Goal: Information Seeking & Learning: Understand process/instructions

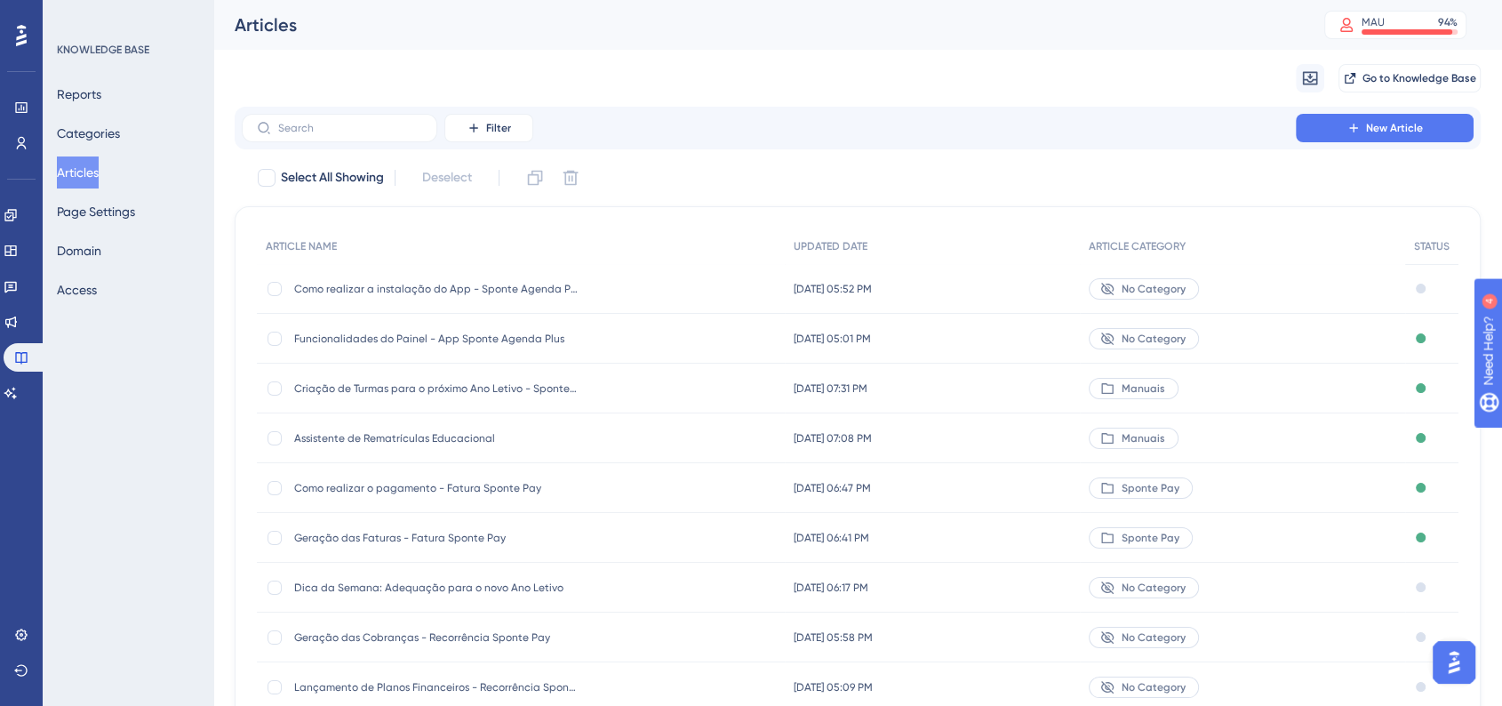
click at [611, 286] on div "Como realizar a instalação do App - Sponte Agenda Plus Como realizar a instalaç…" at bounding box center [521, 289] width 528 height 50
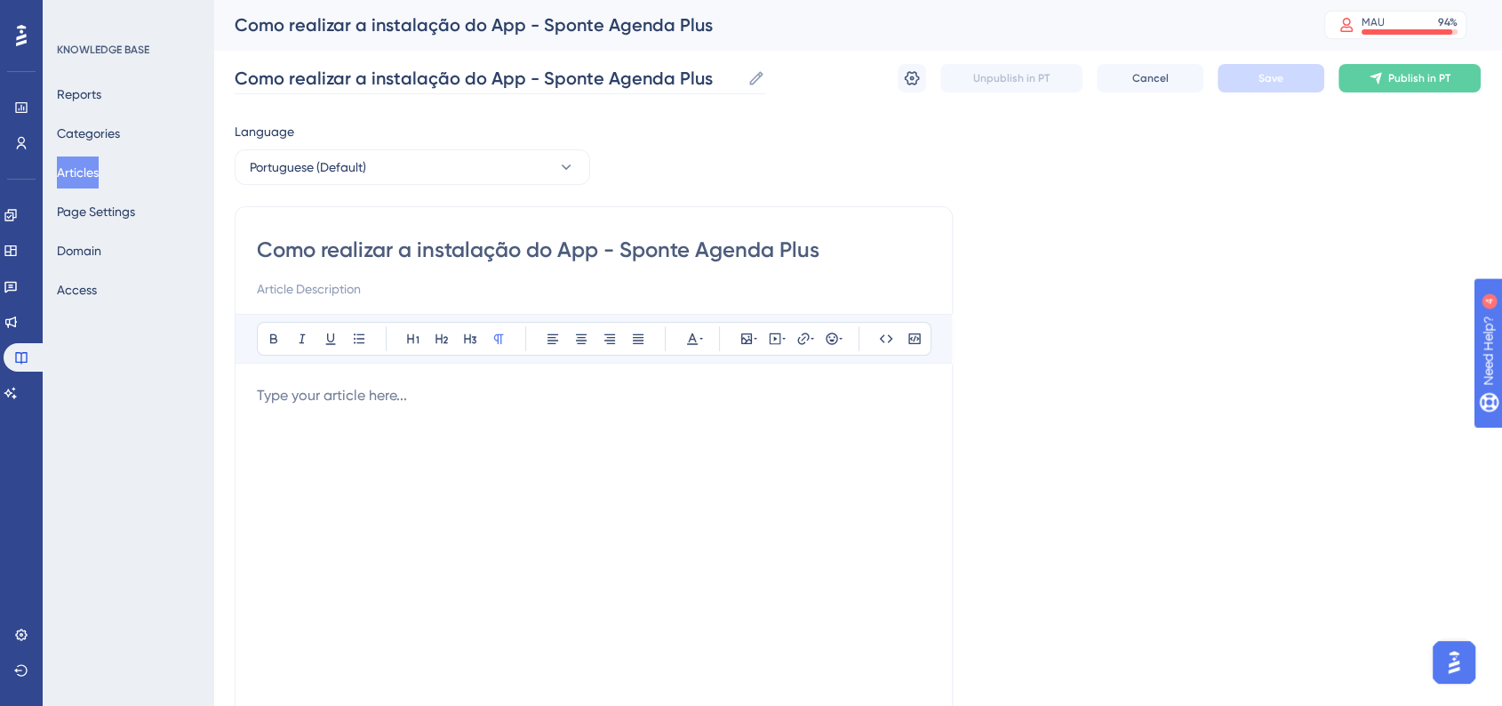
drag, startPoint x: 403, startPoint y: 251, endPoint x: 366, endPoint y: 81, distance: 173.8
click at [516, 250] on input "Como realizar a instalação do App - Sponte Agenda Plus" at bounding box center [594, 250] width 674 height 28
click at [843, 220] on div "Language Portuguese (Default) Como realizar a instalação do App - Sponte Agenda…" at bounding box center [858, 513] width 1246 height 784
click at [370, 78] on input "Como realizar a instalação do App - Sponte Agenda Plus" at bounding box center [488, 78] width 506 height 25
drag, startPoint x: 371, startPoint y: 78, endPoint x: 454, endPoint y: 76, distance: 83.6
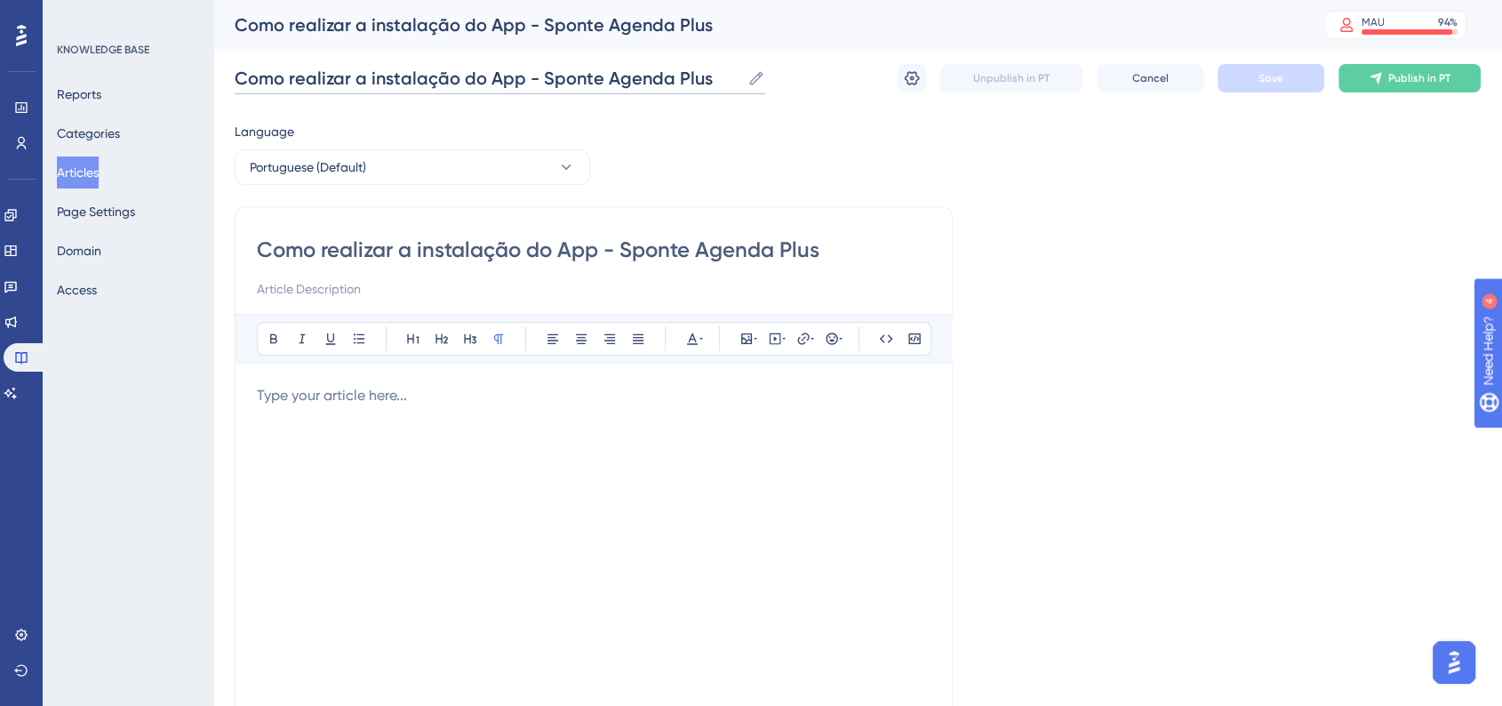
click at [454, 76] on input "Como realizar a instalação do App - Sponte Agenda Plus" at bounding box center [488, 78] width 506 height 25
type input "Como realizar o Download do App - Sponte Agenda Plus"
drag, startPoint x: 402, startPoint y: 252, endPoint x: 518, endPoint y: 247, distance: 116.5
click at [518, 247] on input "Como realizar a instalação do App - Sponte Agenda Plus" at bounding box center [594, 250] width 674 height 28
paste input "Download"
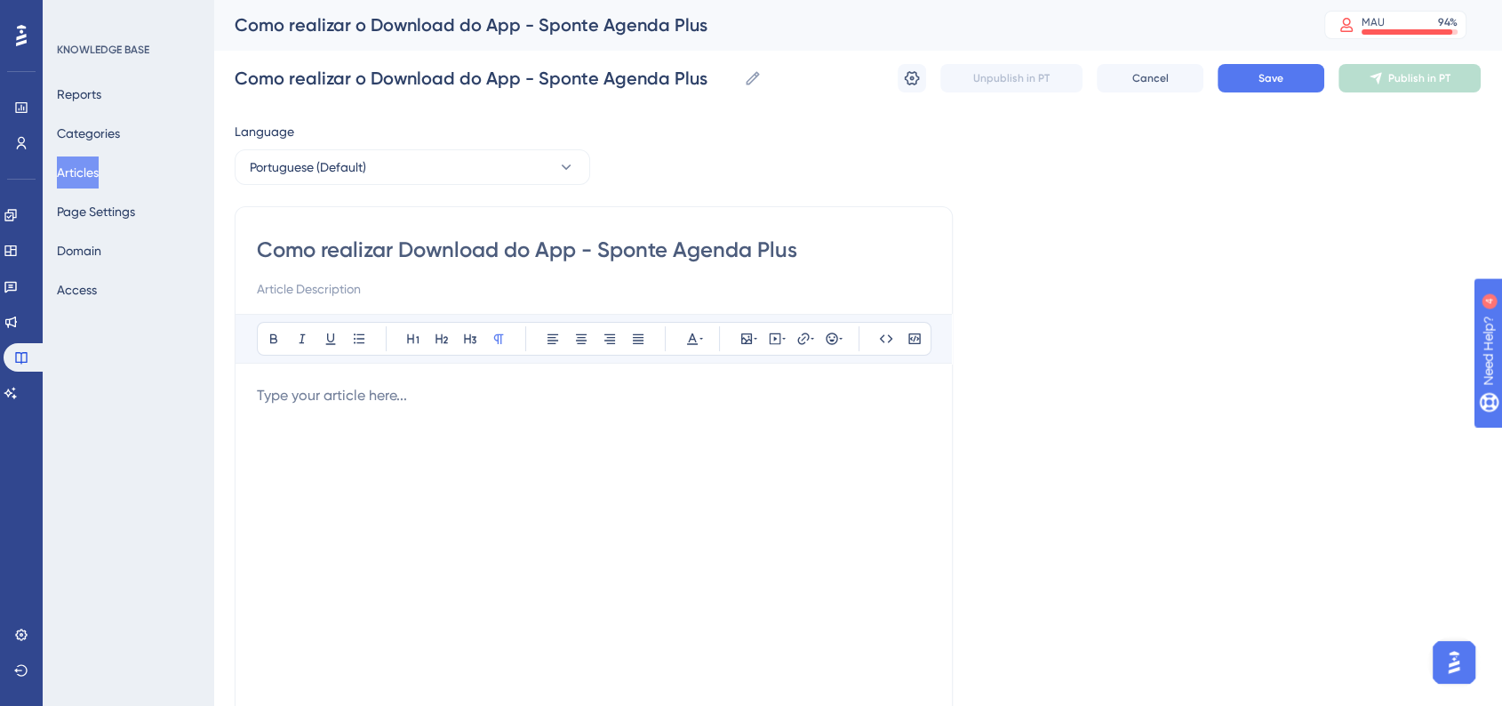
click at [405, 244] on input "Como realizar Download do App - Sponte Agenda Plus" at bounding box center [594, 250] width 674 height 28
type input "Como realizar o Download do App - Sponte Agenda Plus"
click at [843, 93] on div "Como realizar o Download do App - Sponte Agenda Plus Como realizar o Download d…" at bounding box center [858, 78] width 1246 height 57
click at [843, 87] on button "Save" at bounding box center [1271, 78] width 107 height 28
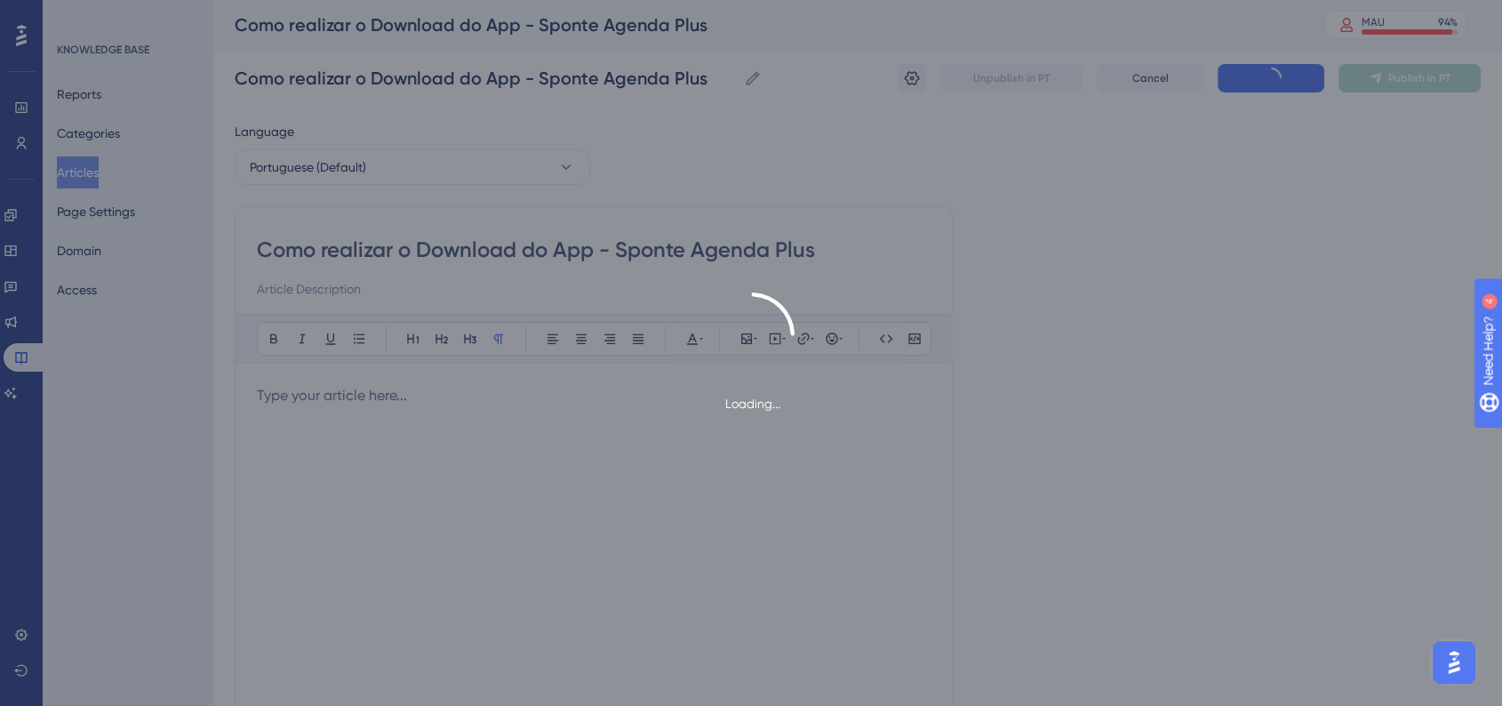
click at [843, 247] on div "Loading..." at bounding box center [751, 353] width 1502 height 706
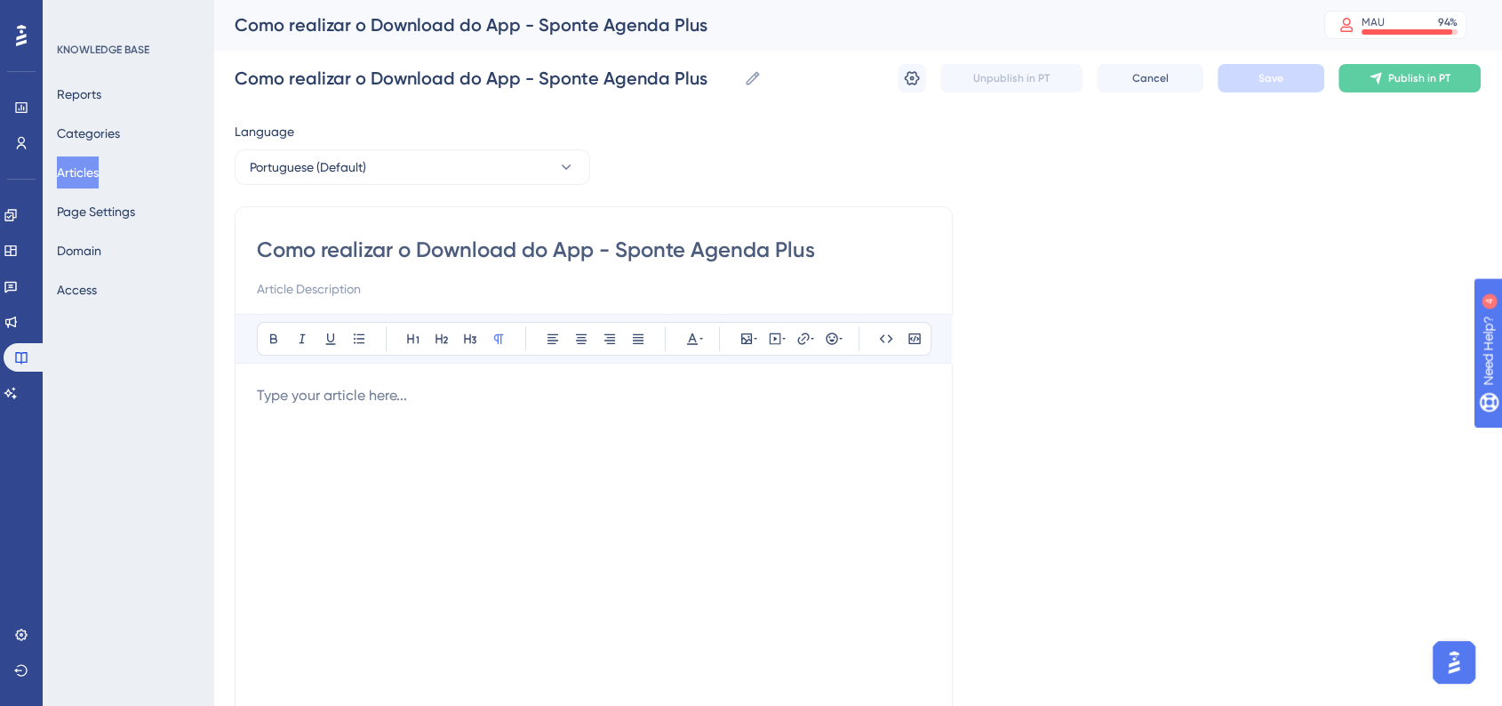
click at [502, 419] on div at bounding box center [594, 580] width 674 height 391
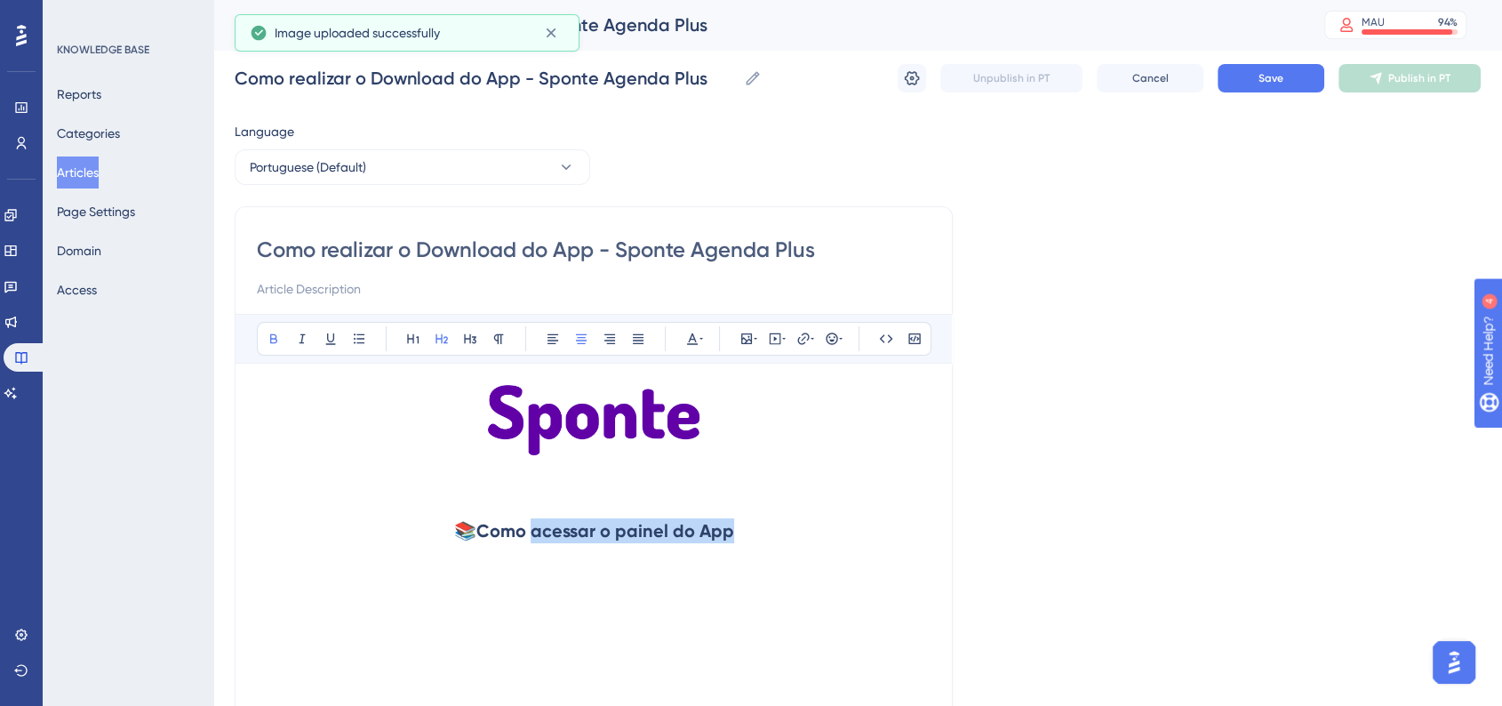
drag, startPoint x: 533, startPoint y: 530, endPoint x: 736, endPoint y: 530, distance: 202.6
click at [736, 530] on h2 "📚 Como acessar o painel do App" at bounding box center [594, 530] width 674 height 53
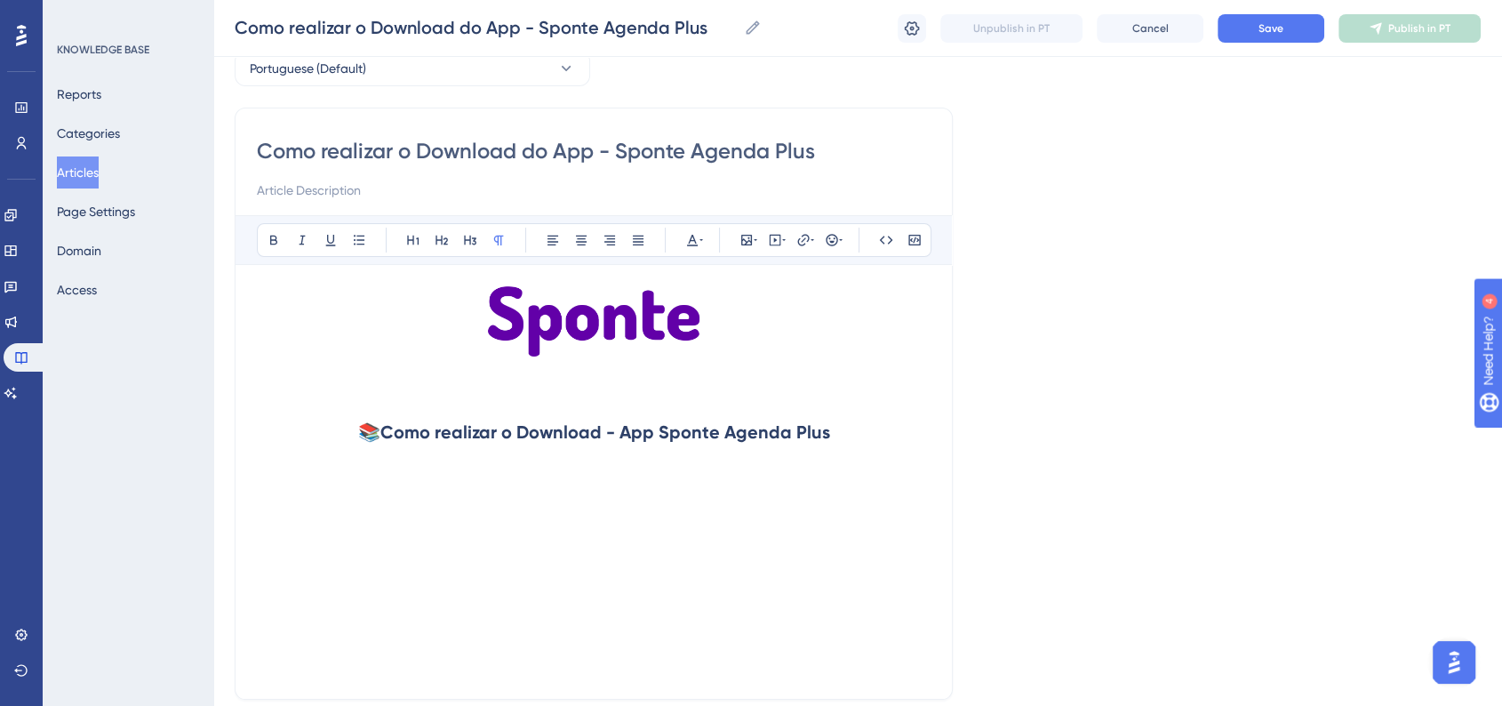
scroll to position [197, 0]
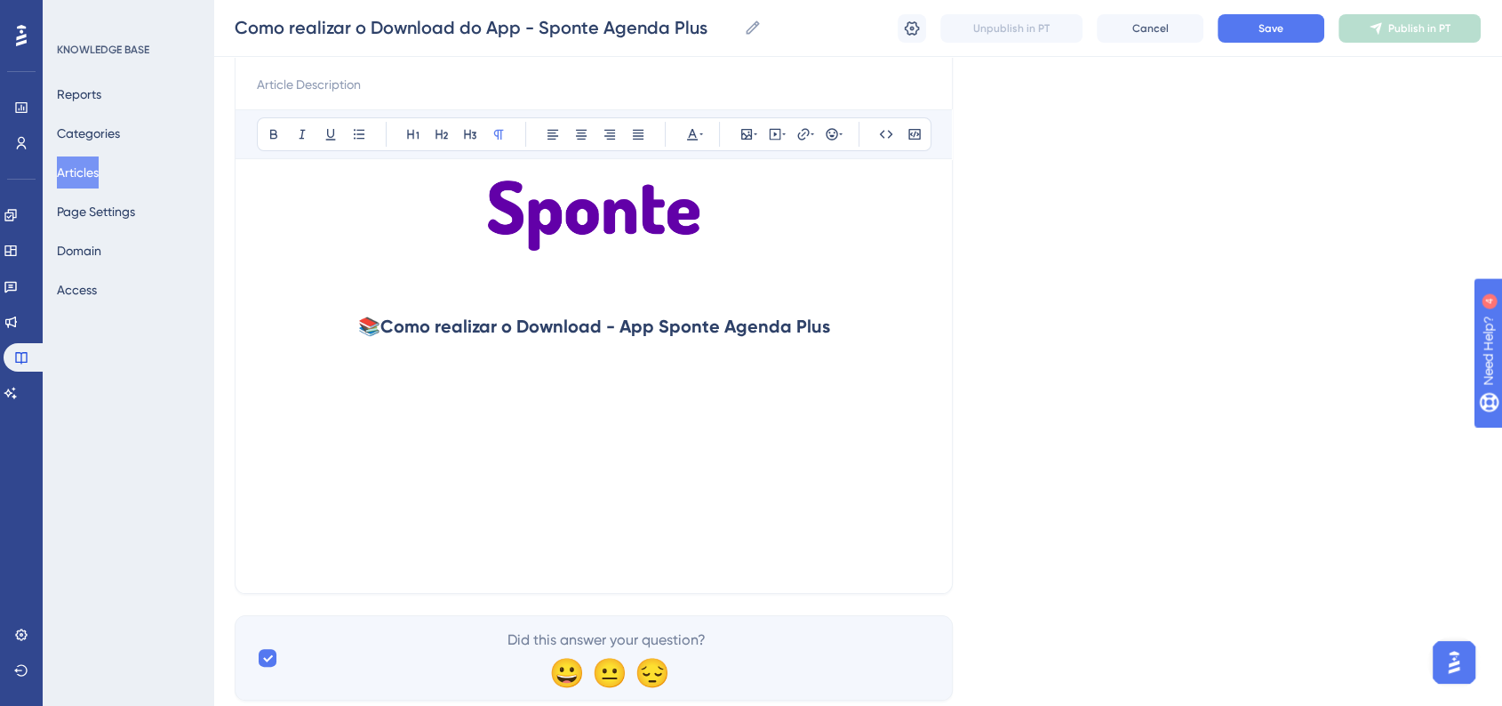
click at [430, 397] on h2 at bounding box center [594, 379] width 674 height 53
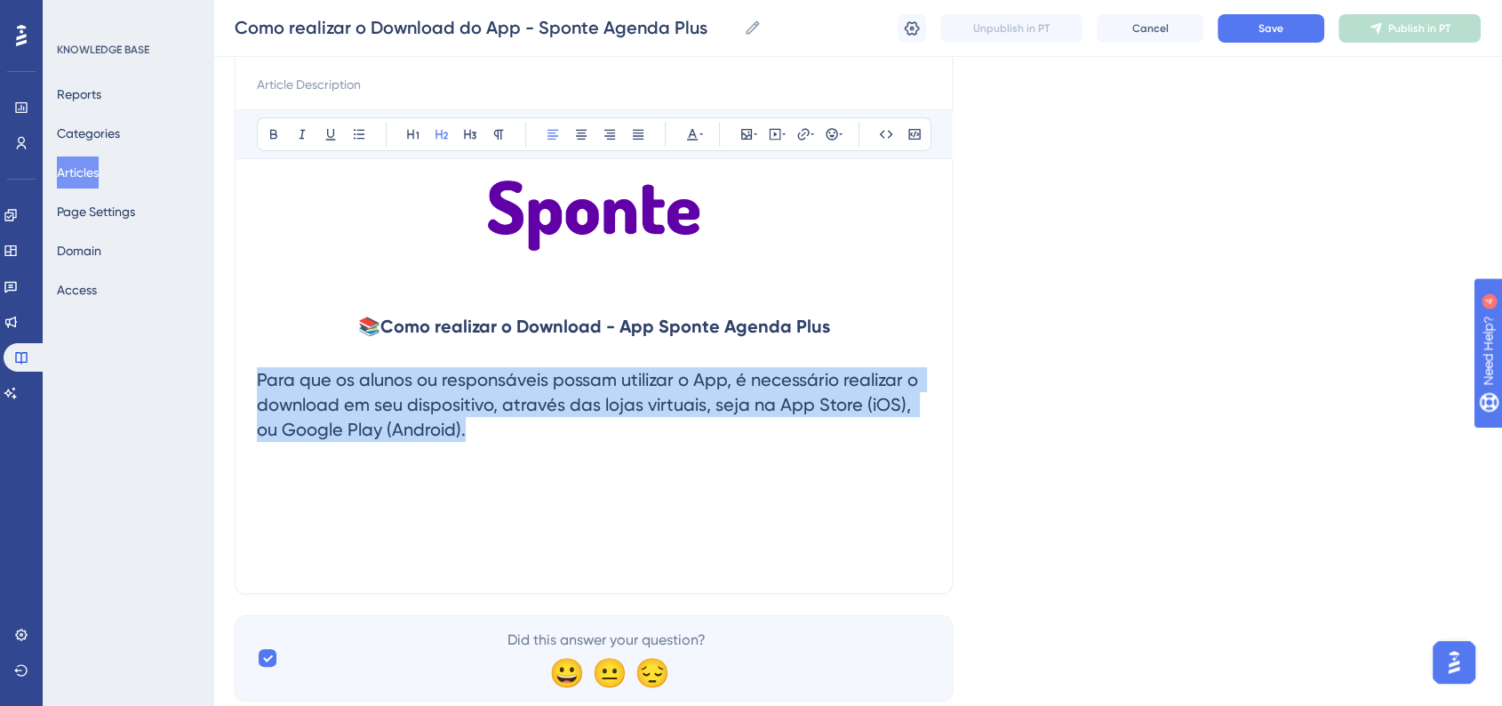
drag, startPoint x: 467, startPoint y: 445, endPoint x: 252, endPoint y: 379, distance: 225.2
click at [252, 379] on div "Como realizar o Download do App - Sponte Agenda Plus Bold Italic Underline Bull…" at bounding box center [594, 298] width 718 height 592
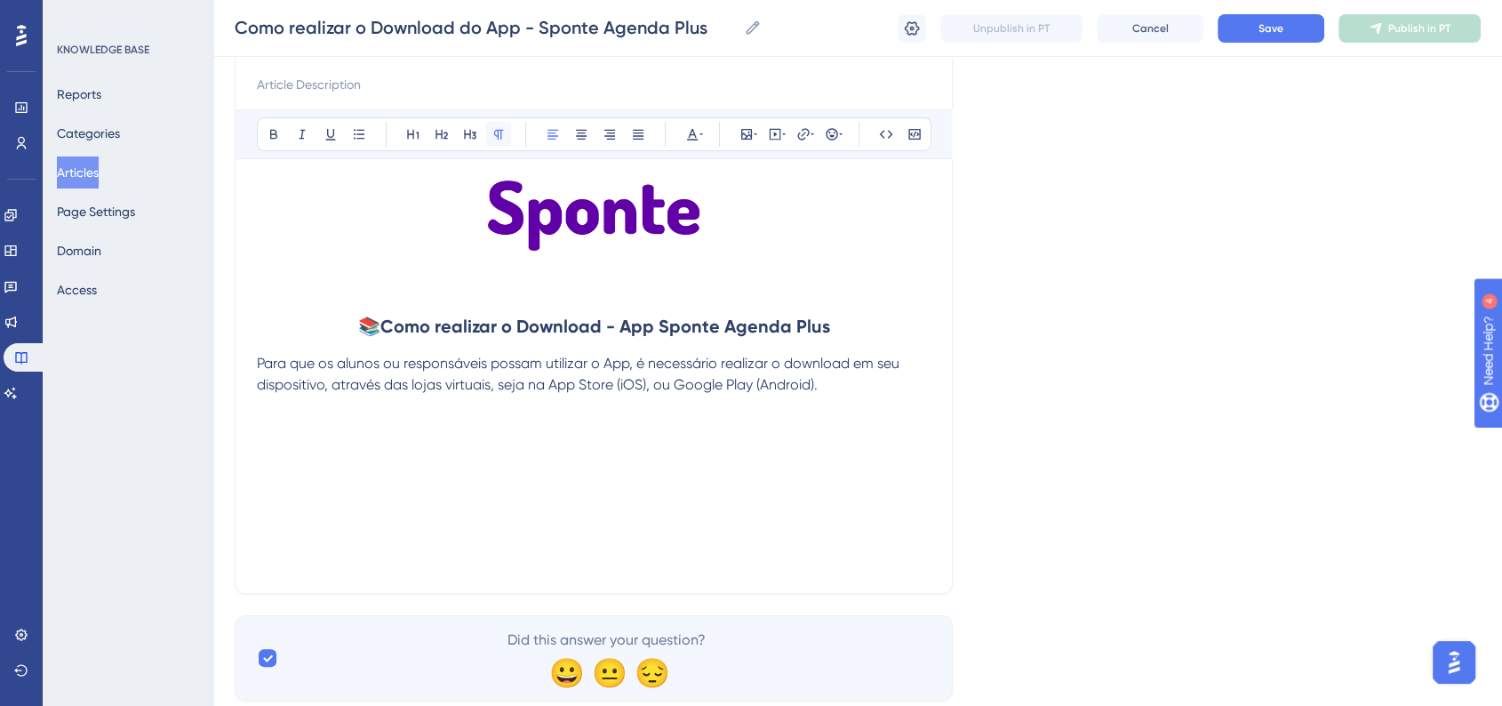
click at [491, 129] on icon at bounding box center [498, 134] width 14 height 14
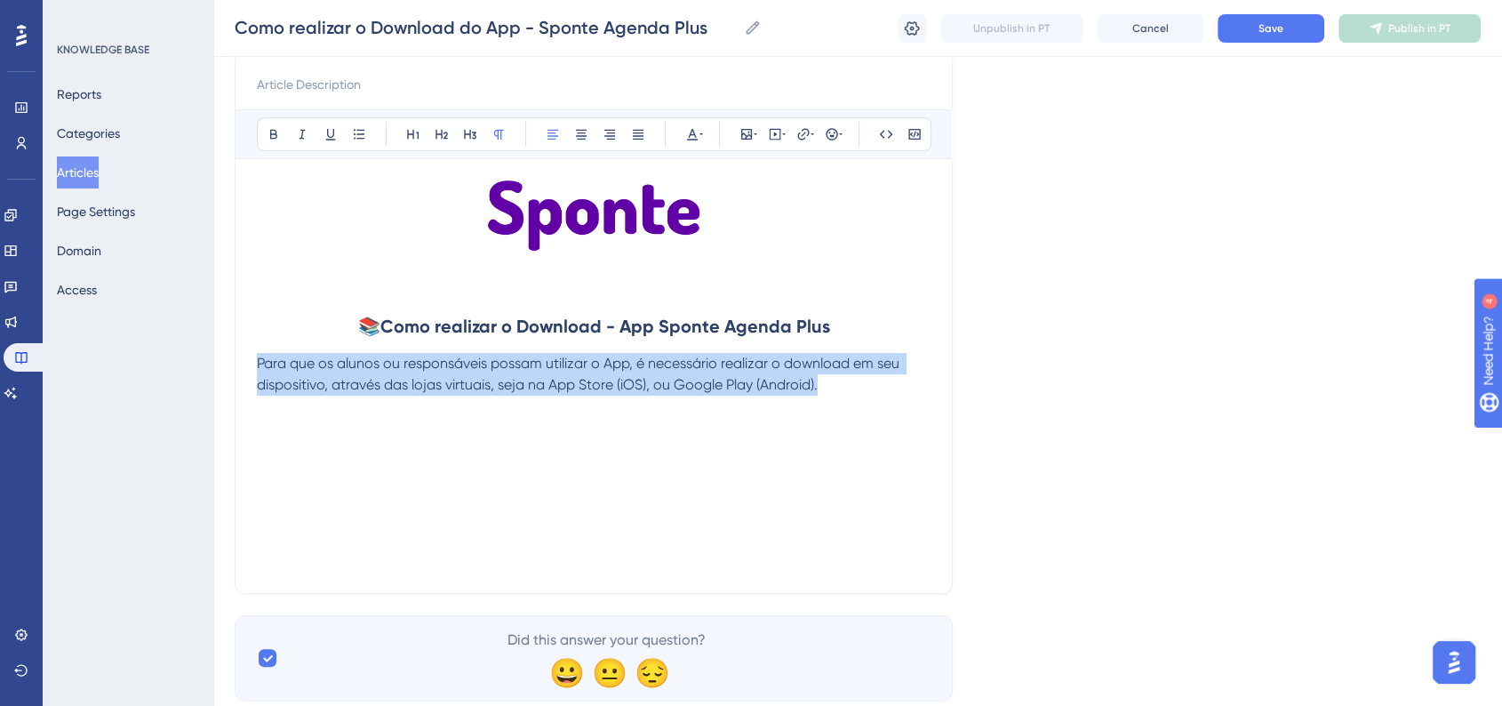
click at [531, 384] on span "Para que os alunos ou responsáveis possam utilizar o App, é necessário realizar…" at bounding box center [580, 374] width 646 height 38
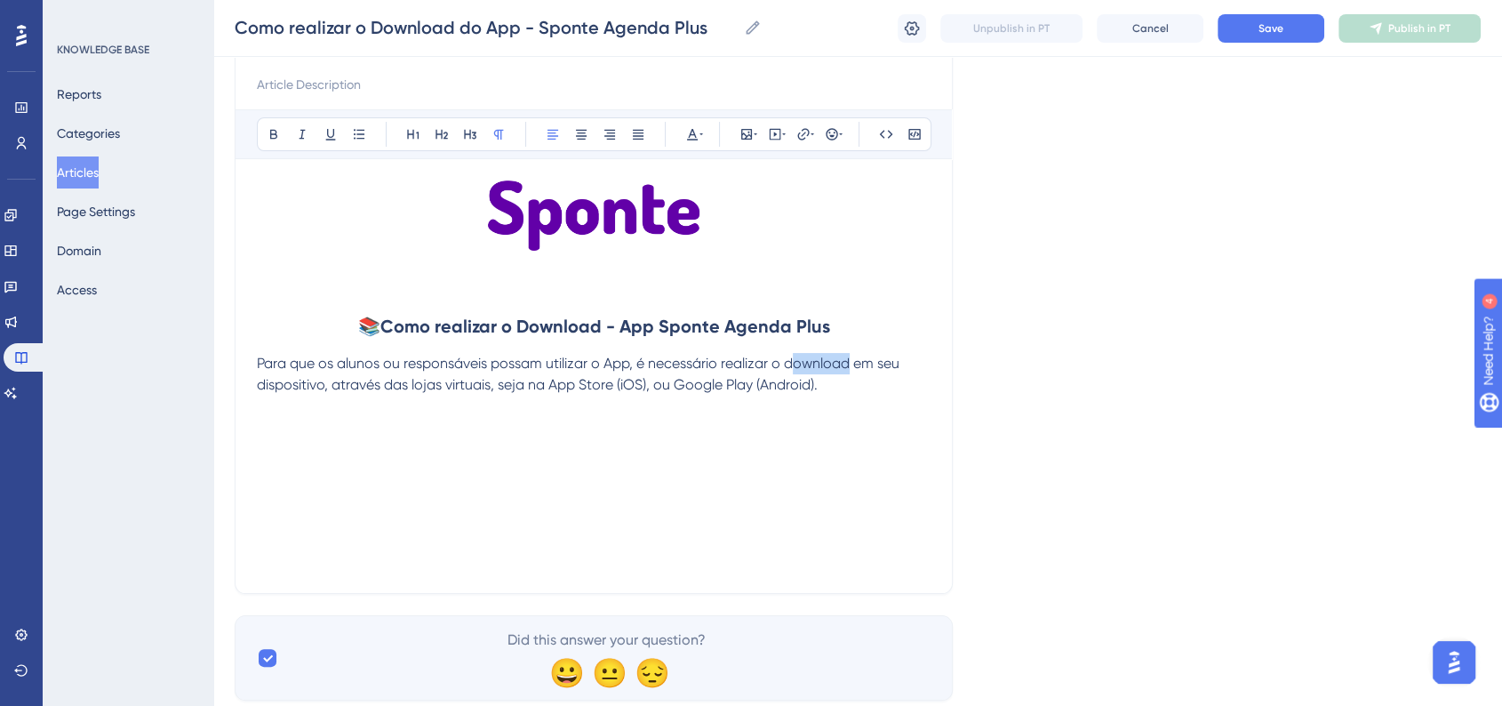
drag, startPoint x: 789, startPoint y: 367, endPoint x: 851, endPoint y: 363, distance: 62.4
click at [843, 363] on span "Para que os alunos ou responsáveis possam utilizar o App, é necessário realizar…" at bounding box center [580, 374] width 646 height 38
click at [810, 369] on span "Para que os alunos ou responsáveis possam utilizar o App, é necessário realizar…" at bounding box center [580, 374] width 646 height 38
drag, startPoint x: 787, startPoint y: 362, endPoint x: 851, endPoint y: 362, distance: 64.0
click at [843, 362] on span "Para que os alunos ou responsáveis possam utilizar o App, é necessário realizar…" at bounding box center [580, 374] width 646 height 38
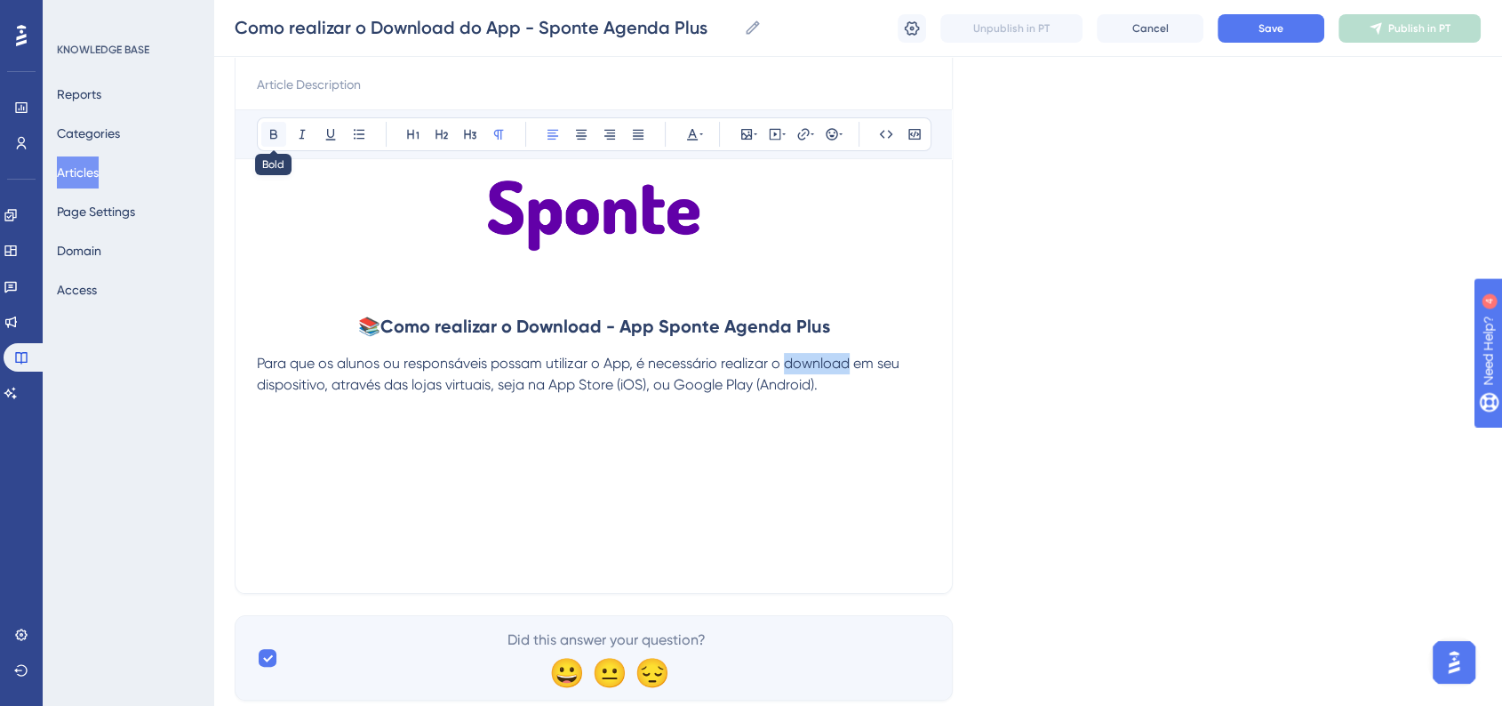
click at [272, 139] on icon at bounding box center [274, 134] width 14 height 14
click at [355, 317] on h2 "📚 Como realizar o Download - App Sponte Agenda Plus" at bounding box center [594, 326] width 674 height 53
drag, startPoint x: 551, startPoint y: 389, endPoint x: 647, endPoint y: 387, distance: 96.0
click at [647, 387] on span "em seu dispositivo, através das lojas virtuais, seja na App Store (iOS), ou Goo…" at bounding box center [577, 374] width 640 height 38
click at [271, 134] on icon at bounding box center [274, 134] width 14 height 14
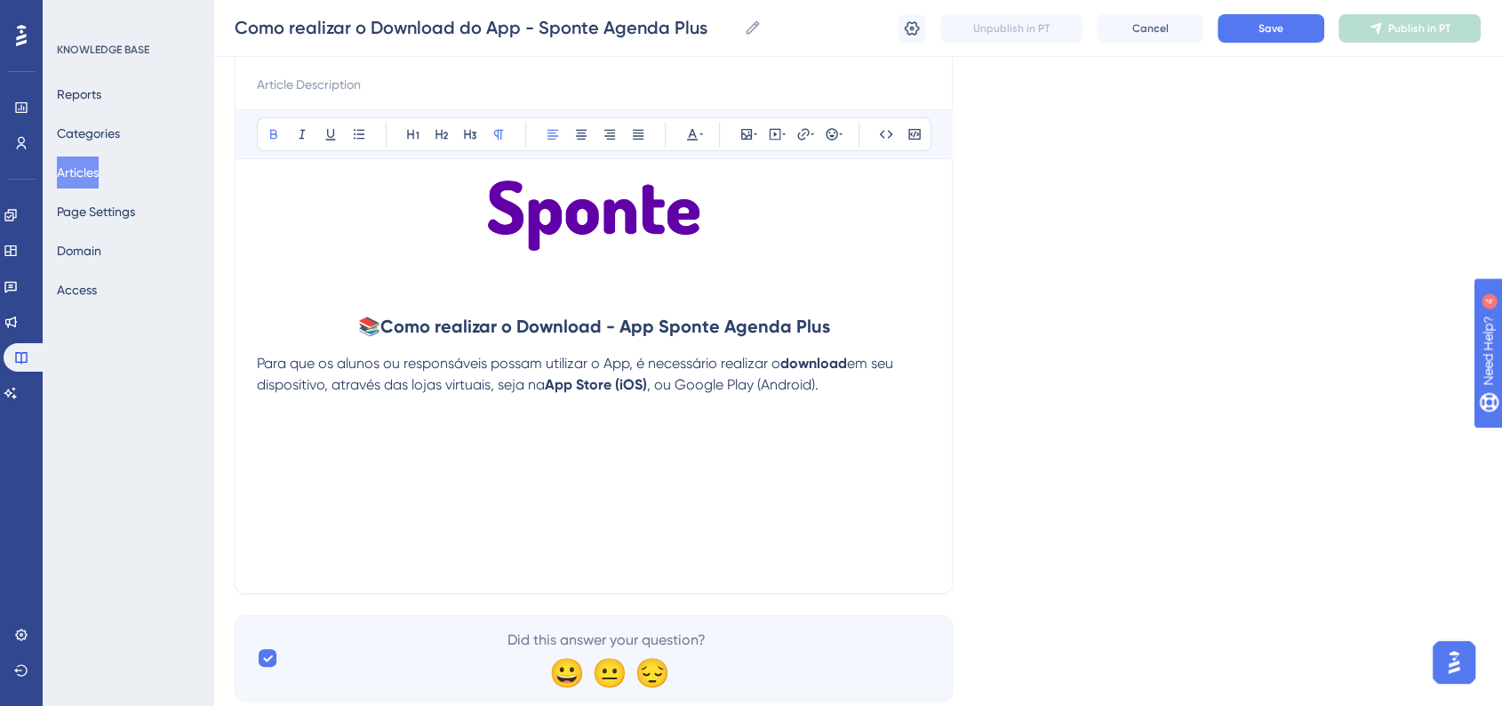
click at [756, 369] on span "Para que os alunos ou responsáveis possam utilizar o App, é necessário realizar…" at bounding box center [518, 363] width 523 height 17
drag, startPoint x: 677, startPoint y: 386, endPoint x: 819, endPoint y: 386, distance: 141.3
click at [819, 386] on span ", ou Google Play (Android)." at bounding box center [733, 384] width 172 height 17
click at [275, 141] on button at bounding box center [273, 134] width 25 height 25
click at [499, 464] on div "📚 Como realizar o Download - App Sponte Agenda Plus Para que os alunos ou respo…" at bounding box center [594, 375] width 674 height 391
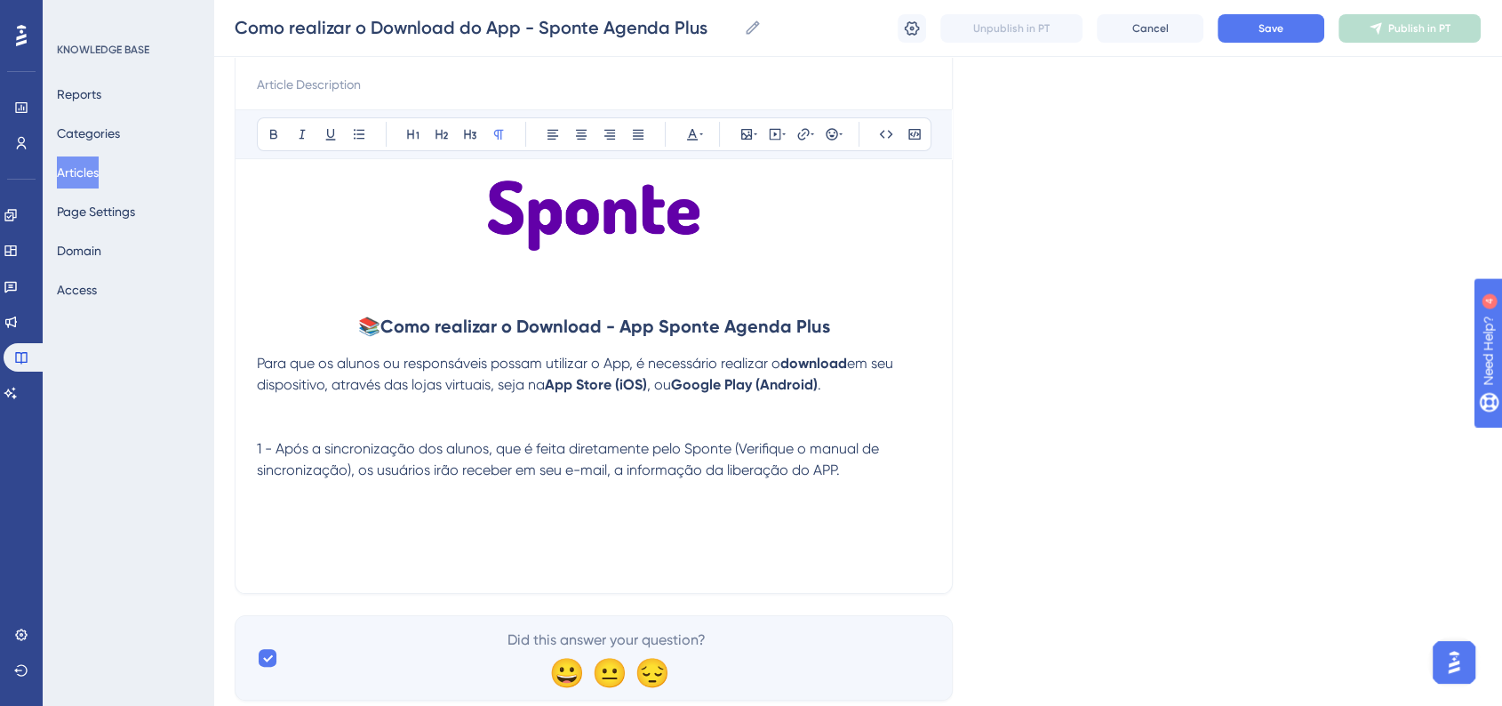
click at [437, 517] on p at bounding box center [594, 512] width 674 height 21
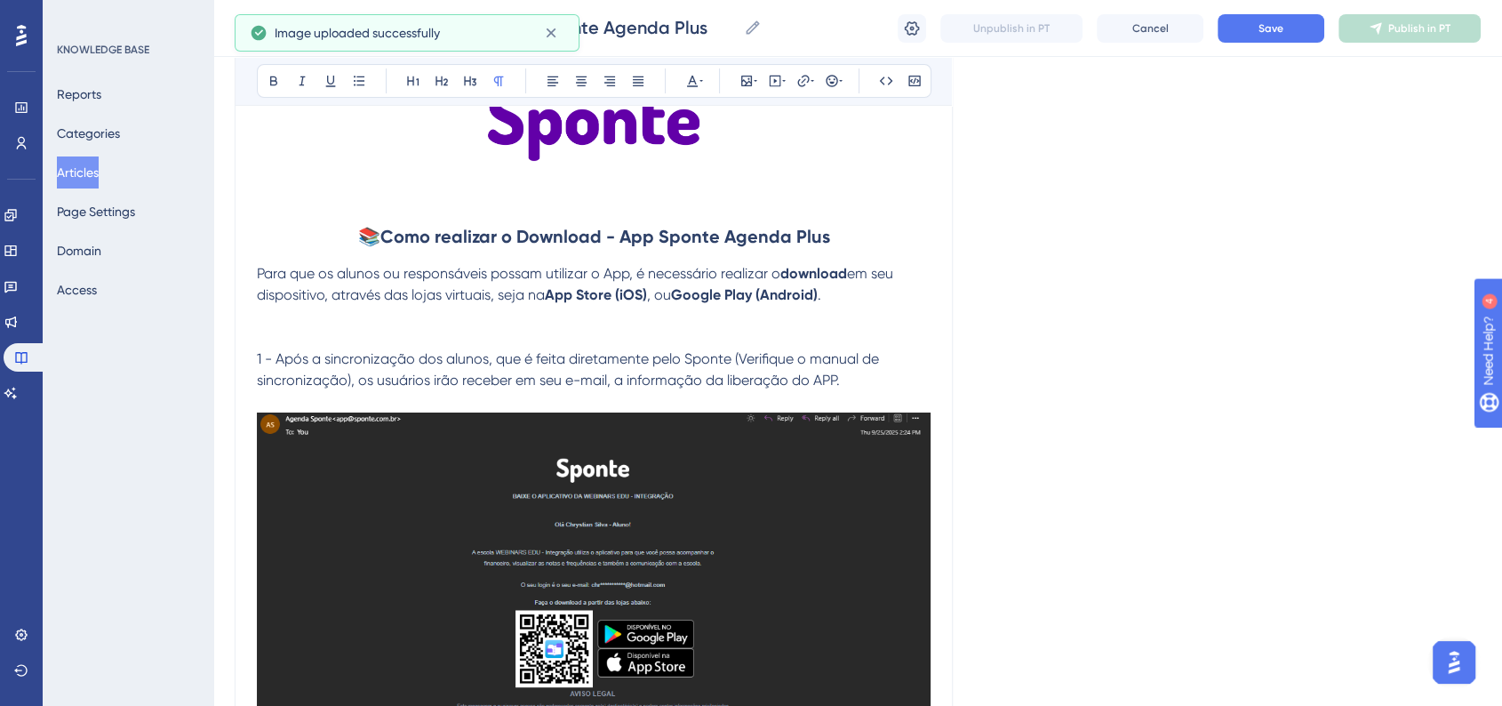
scroll to position [296, 0]
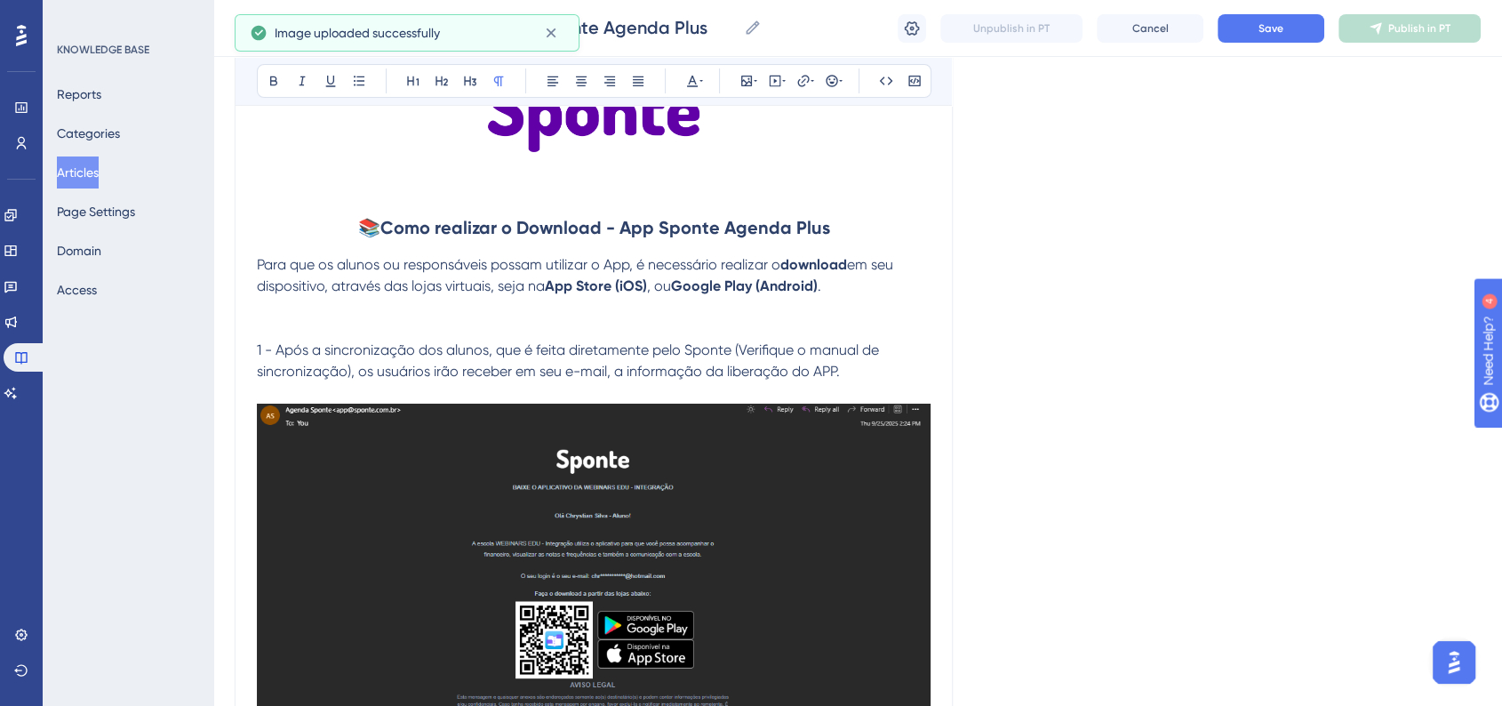
click at [843, 378] on p "1 - Após a sincronização dos alunos, que é feita diretamente pelo Sponte (Verif…" at bounding box center [594, 360] width 674 height 43
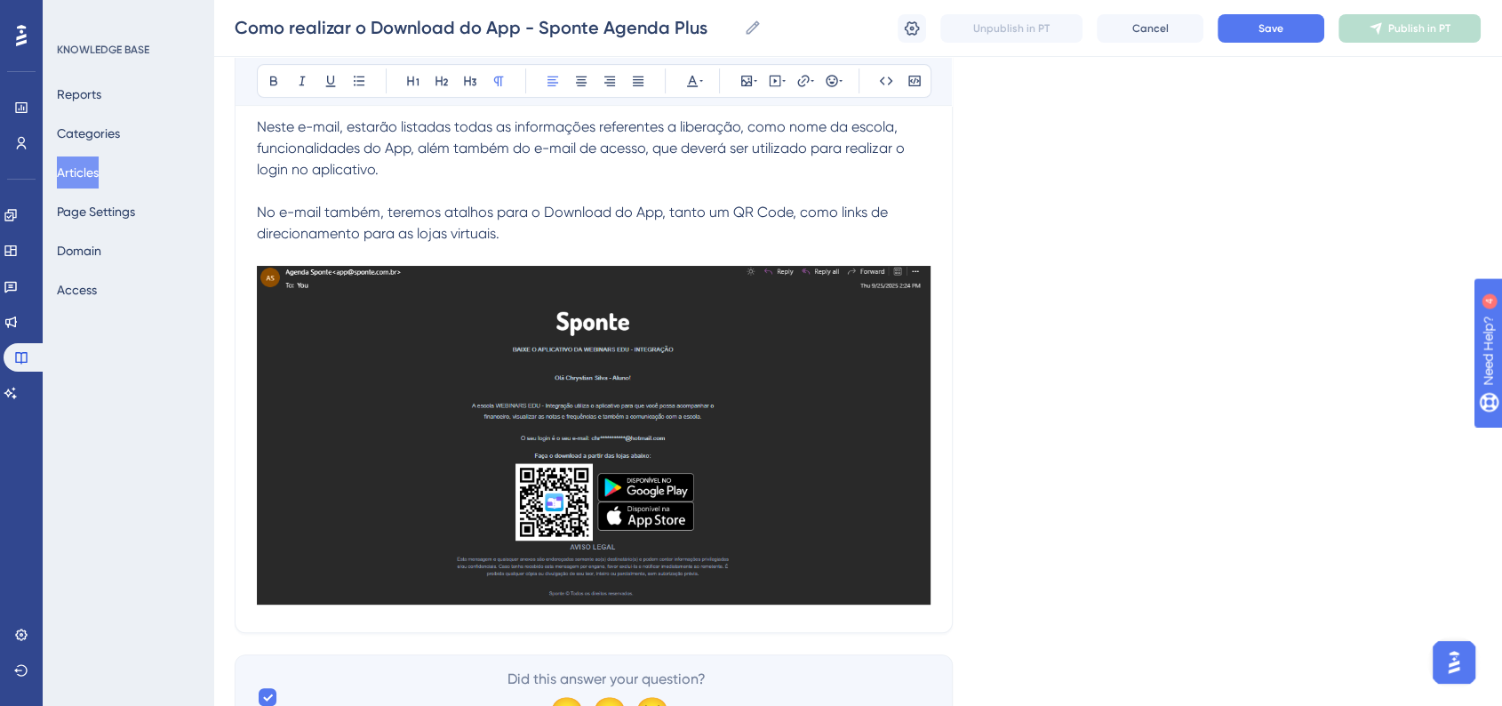
scroll to position [674, 0]
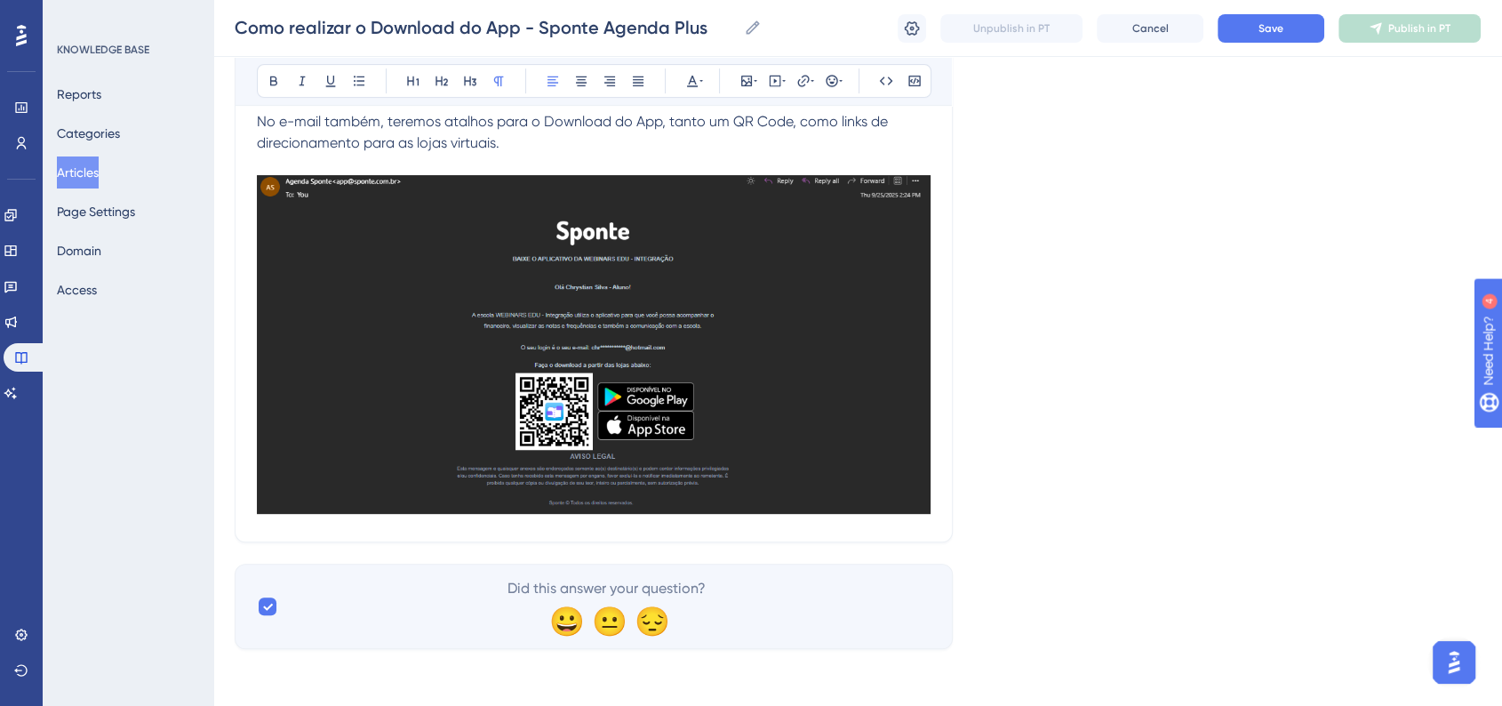
click at [515, 535] on div "Como realizar o Download do App - Sponte Agenda Plus Bold Italic Underline Bull…" at bounding box center [594, 33] width 718 height 1017
click at [536, 532] on div "Como realizar o Download do App - Sponte Agenda Plus Bold Italic Underline Bull…" at bounding box center [594, 33] width 718 height 1017
click at [545, 524] on div "Como realizar o Download do App - Sponte Agenda Plus Bold Italic Underline Bull…" at bounding box center [594, 33] width 718 height 1017
click at [551, 516] on div at bounding box center [594, 347] width 674 height 345
click at [586, 468] on img at bounding box center [594, 344] width 674 height 339
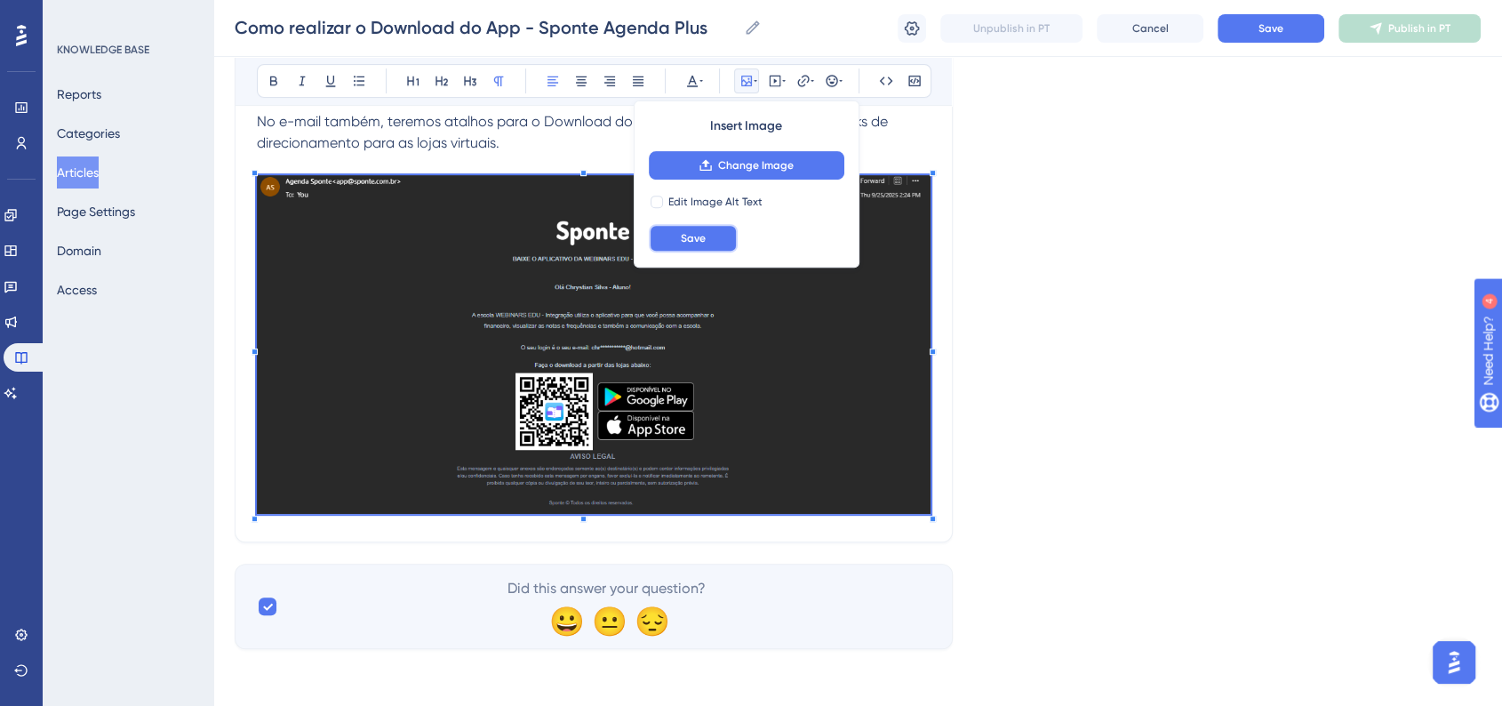
click at [689, 236] on span "Save" at bounding box center [693, 238] width 25 height 14
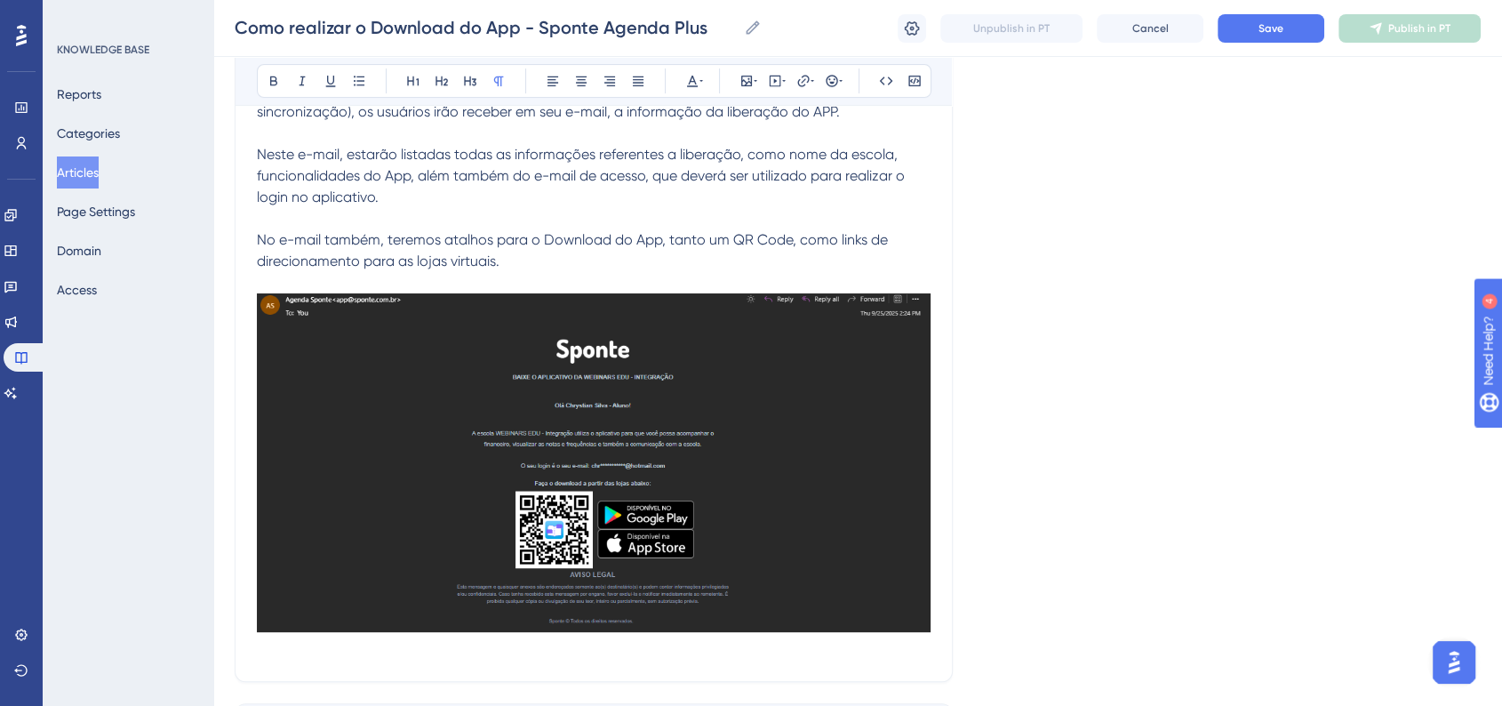
scroll to position [662, 0]
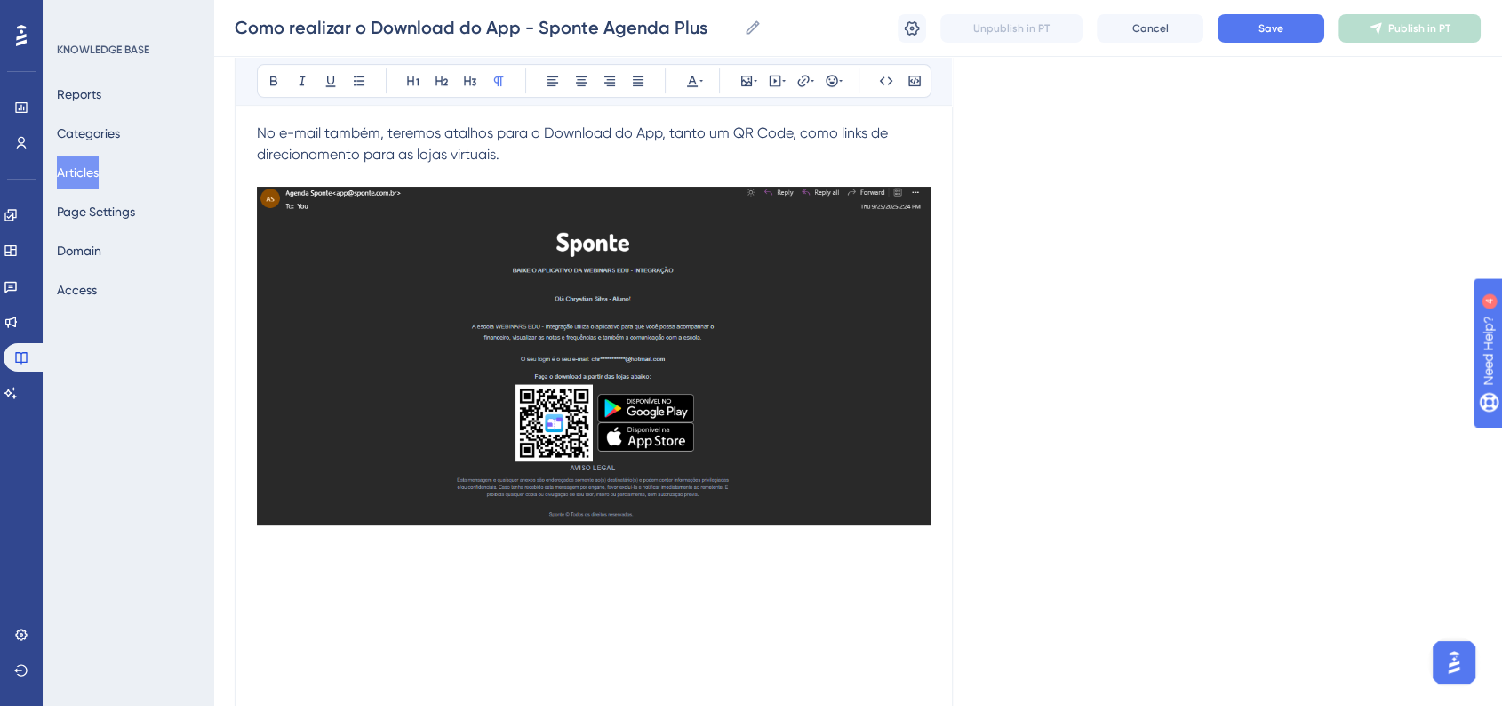
click at [467, 551] on p at bounding box center [594, 563] width 674 height 21
click at [327, 551] on p at bounding box center [594, 584] width 674 height 21
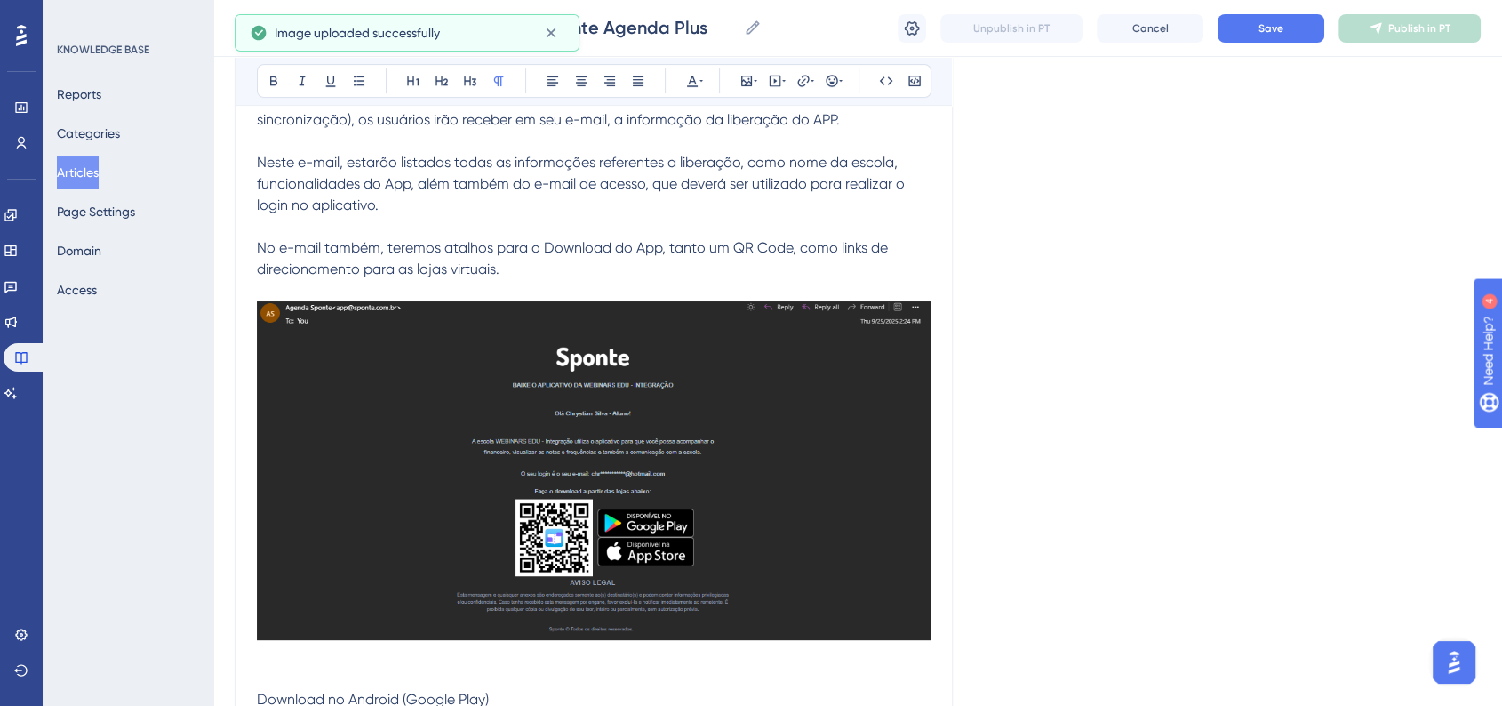
scroll to position [465, 0]
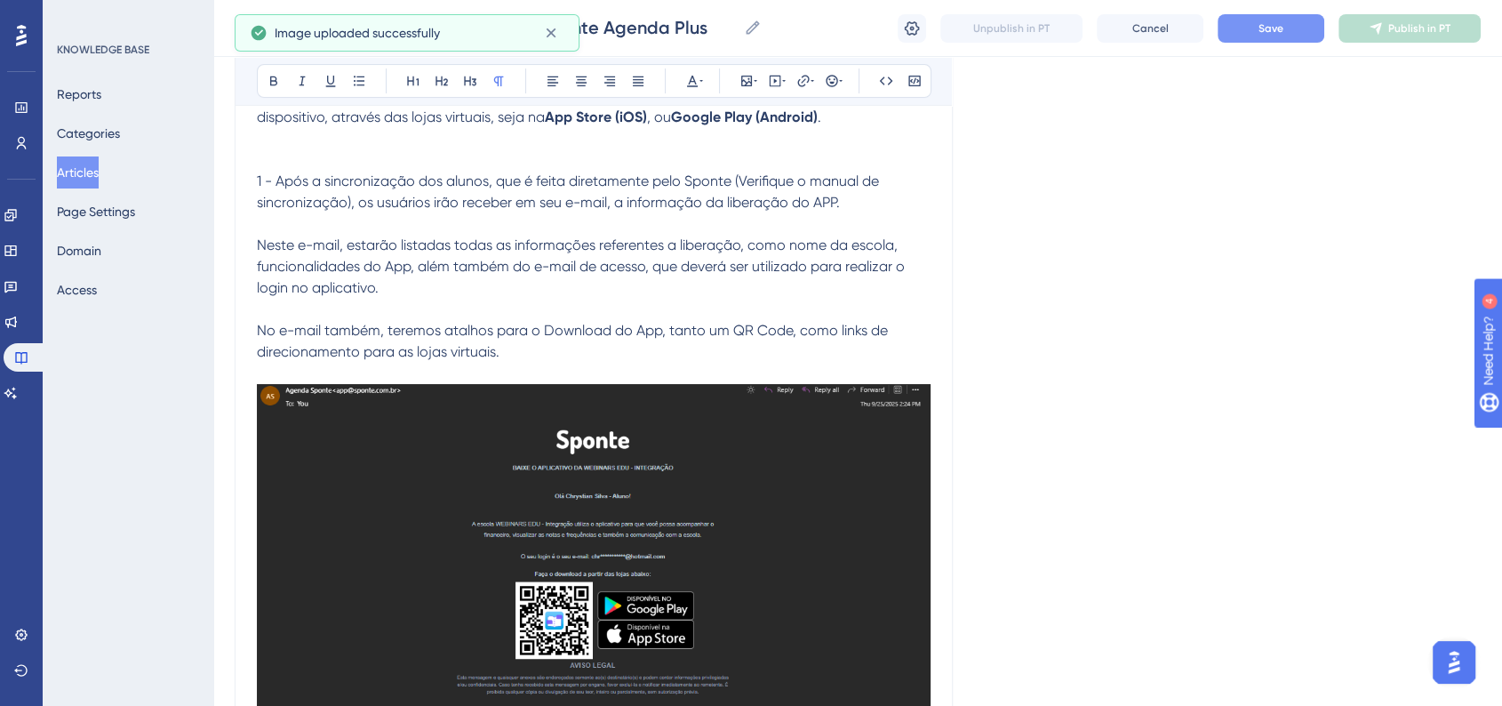
click at [843, 34] on button "Save" at bounding box center [1271, 28] width 107 height 28
click at [99, 174] on button "Articles" at bounding box center [78, 172] width 42 height 32
